Goal: Register for event/course

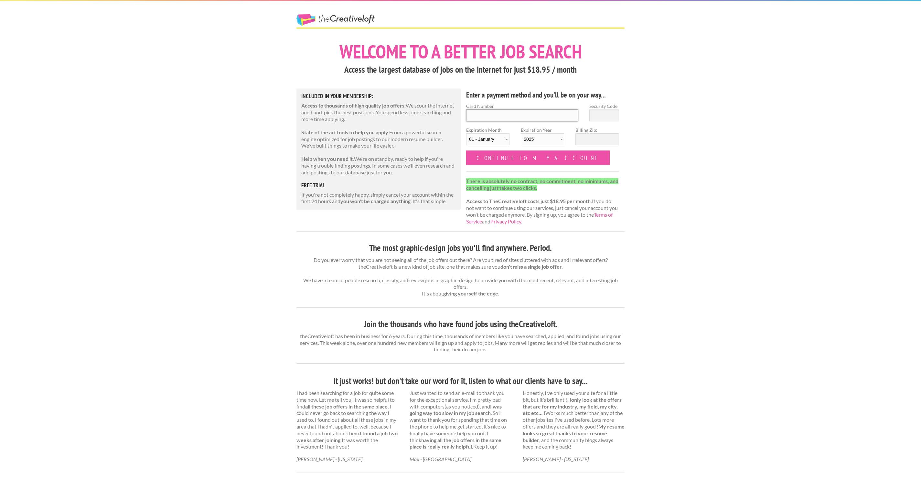
click at [474, 116] on input "Card Number" at bounding box center [522, 116] width 112 height 12
type input "5590490212477788"
select select "03"
select select "2028"
click at [585, 139] on input "Billing Zip:" at bounding box center [596, 139] width 43 height 12
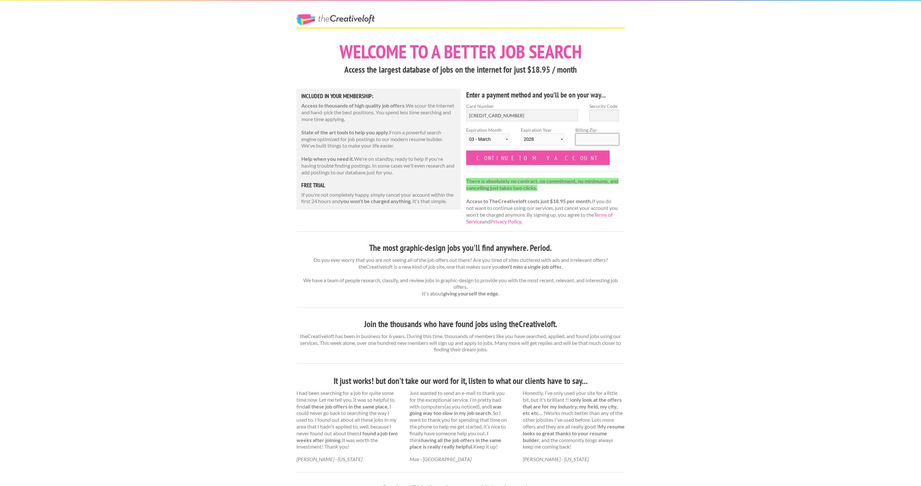
type input "04403"
click at [599, 114] on input "Security Code" at bounding box center [604, 116] width 30 height 12
type input "058"
click at [510, 160] on input "Continue to my account" at bounding box center [538, 158] width 144 height 15
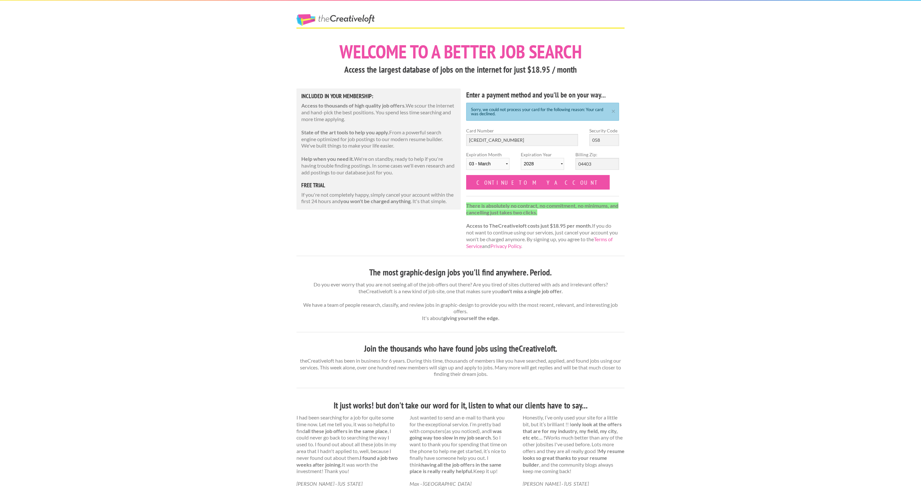
click at [610, 113] on div "Sorry, we could not process your card for the following reason: Your card was d…" at bounding box center [542, 112] width 153 height 18
click at [614, 111] on link "×" at bounding box center [613, 110] width 8 height 4
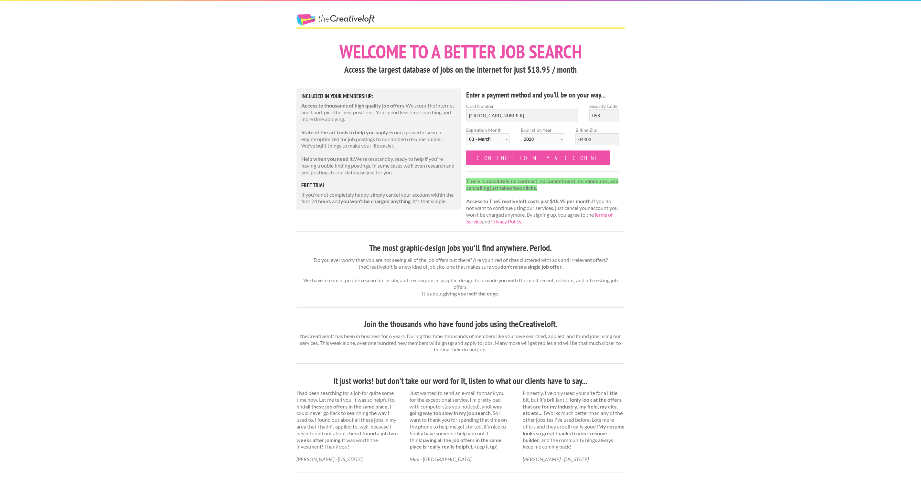
click at [323, 24] on link "The Creative Loft" at bounding box center [335, 20] width 78 height 12
